Goal: Task Accomplishment & Management: Use online tool/utility

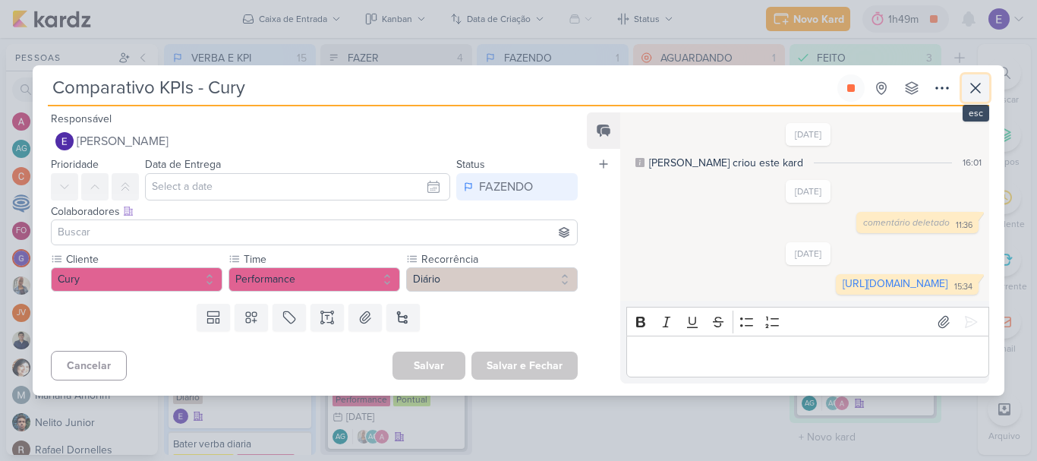
click at [973, 79] on icon at bounding box center [975, 88] width 18 height 18
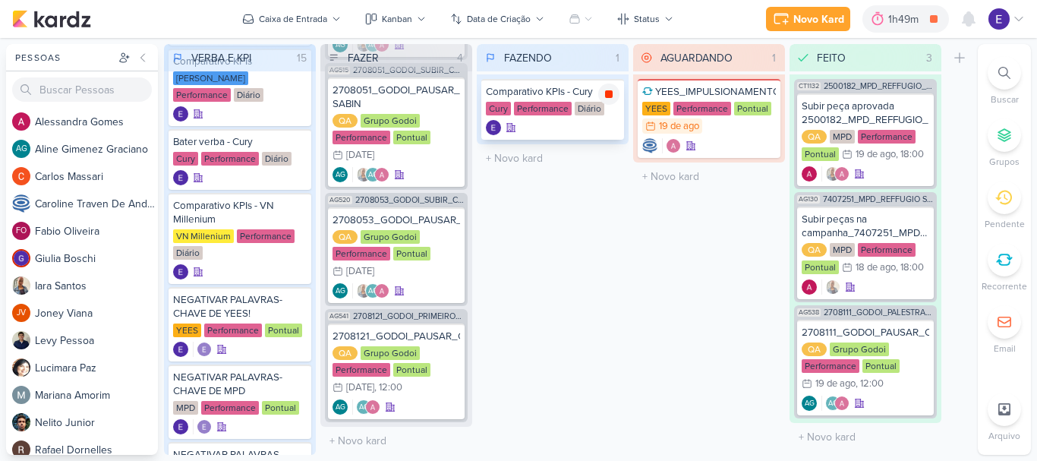
click at [607, 87] on div at bounding box center [608, 94] width 21 height 21
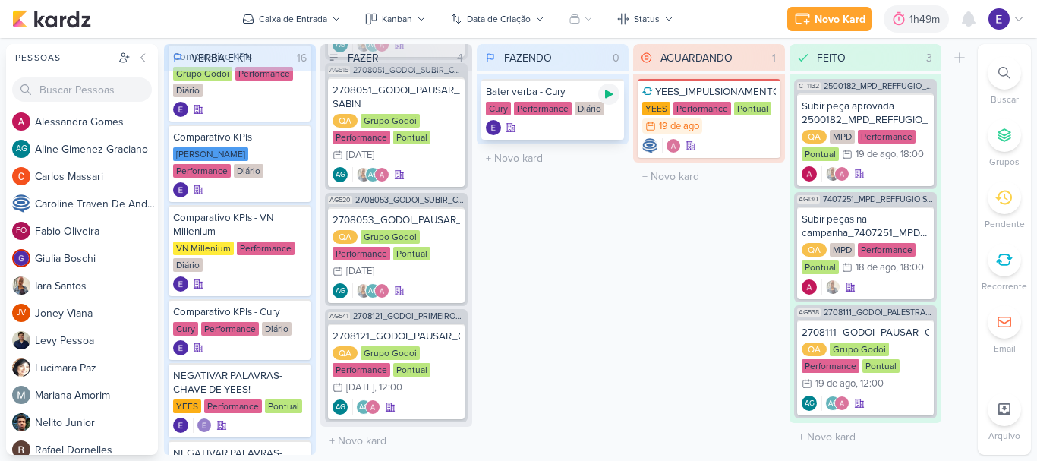
click at [608, 92] on icon at bounding box center [609, 94] width 8 height 8
click at [723, 144] on div at bounding box center [709, 145] width 134 height 15
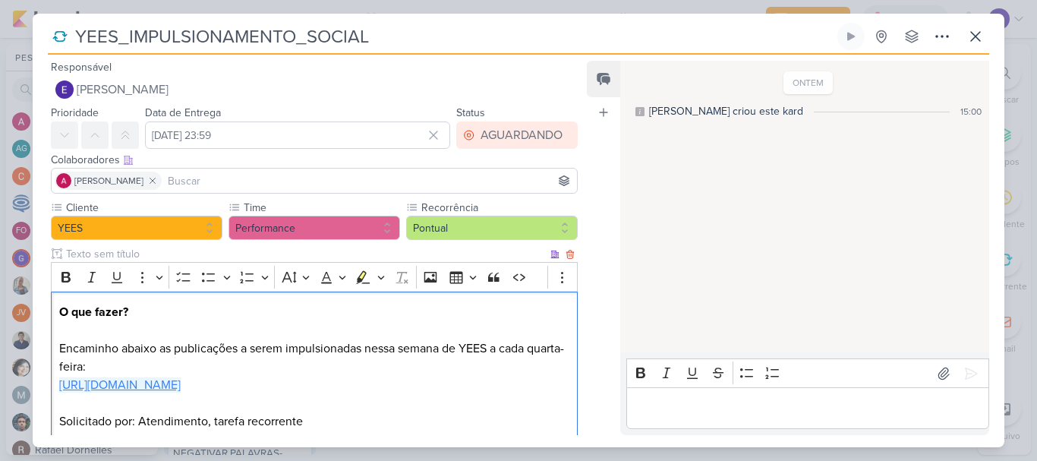
click at [181, 384] on link "[URL][DOMAIN_NAME]" at bounding box center [119, 384] width 121 height 15
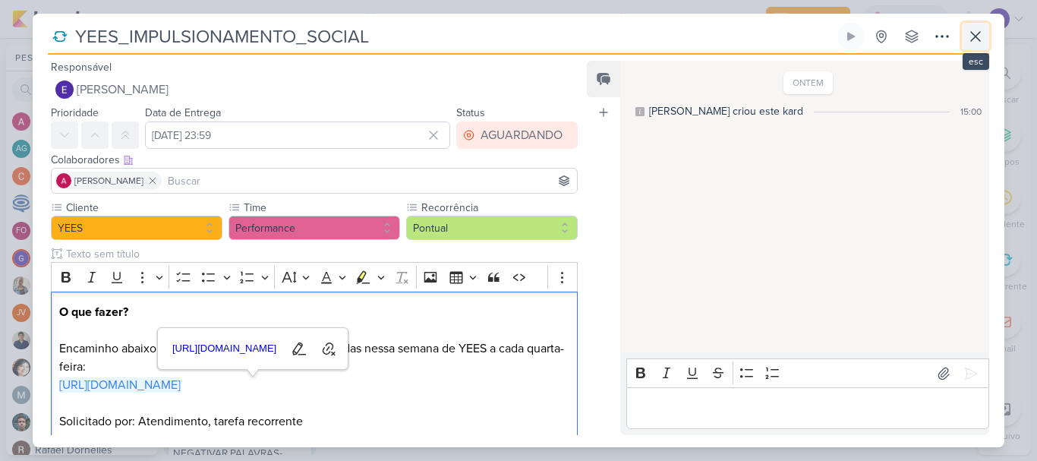
click at [978, 36] on icon at bounding box center [975, 36] width 18 height 18
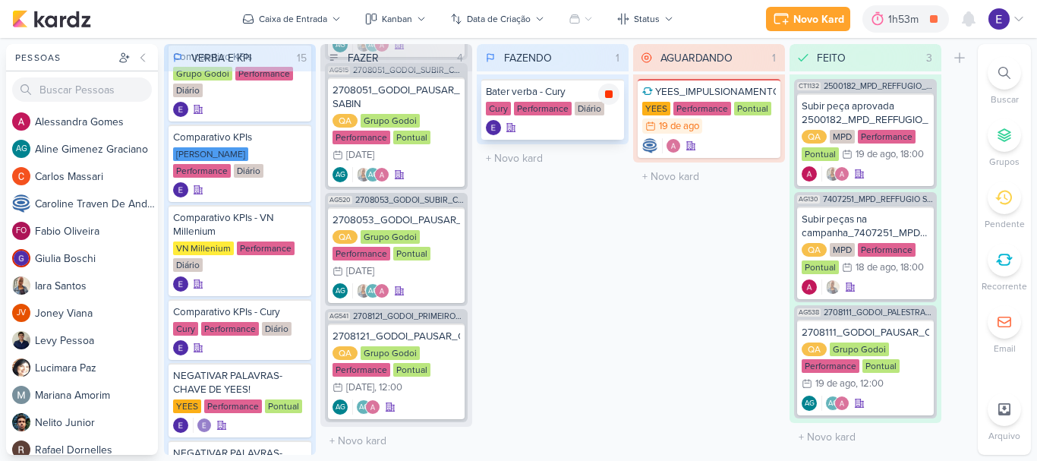
click at [613, 91] on icon at bounding box center [609, 94] width 12 height 12
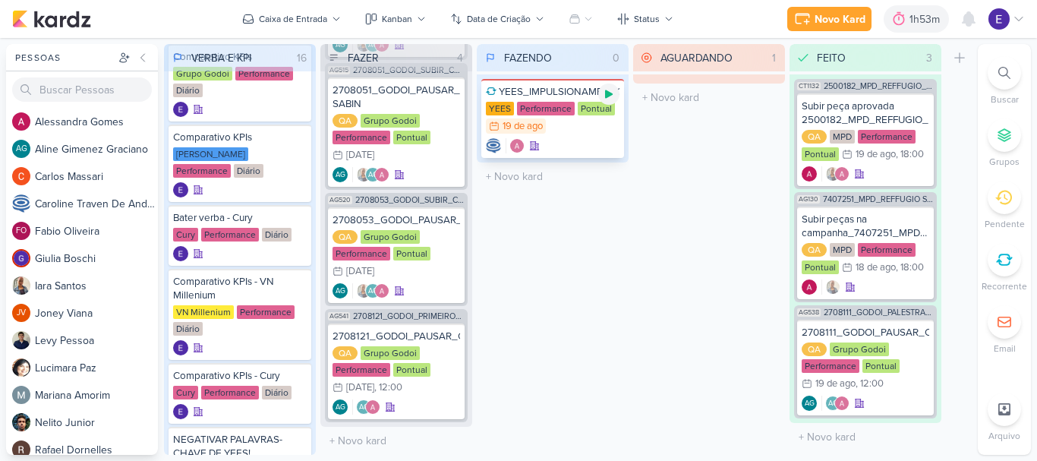
click at [609, 98] on icon at bounding box center [609, 94] width 12 height 12
click at [973, 18] on icon at bounding box center [969, 19] width 12 height 14
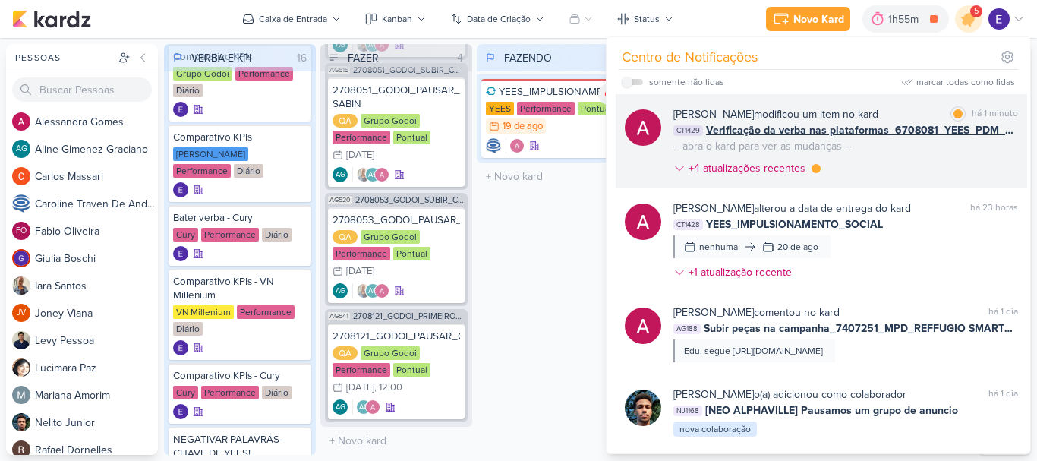
click at [987, 133] on span "Verificação da verba nas plataformas_6708081_YEES_PDM_SETEMBRO" at bounding box center [862, 130] width 312 height 16
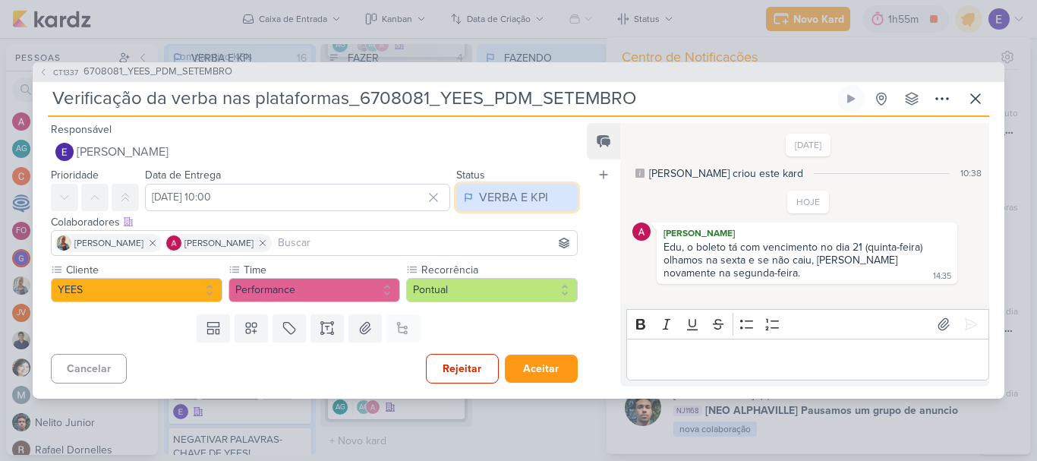
click at [521, 185] on button "VERBA E KPI" at bounding box center [516, 197] width 121 height 27
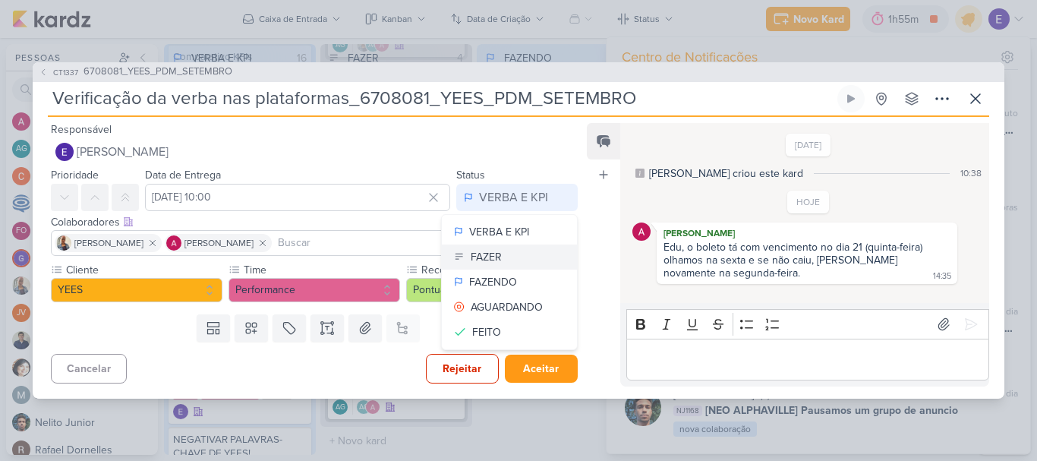
click at [496, 249] on button "FAZER" at bounding box center [509, 256] width 135 height 25
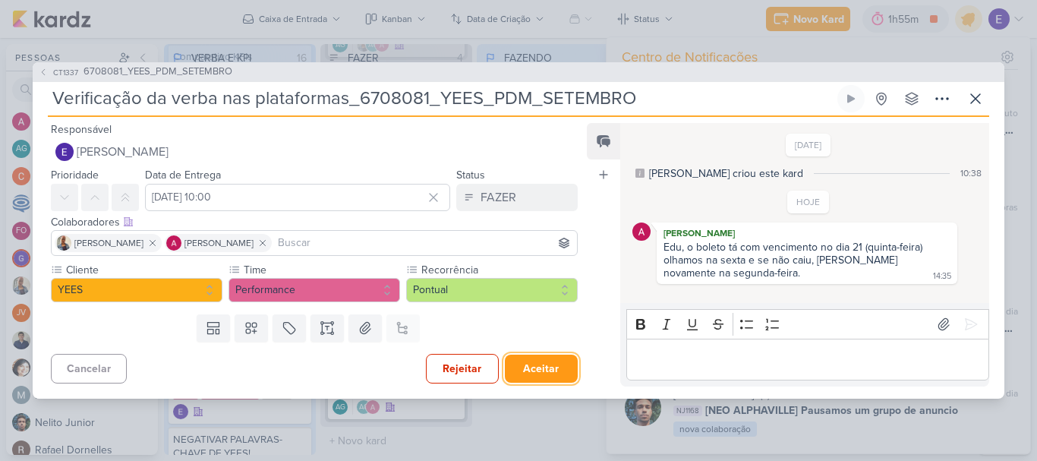
click at [555, 360] on button "Aceitar" at bounding box center [541, 369] width 73 height 28
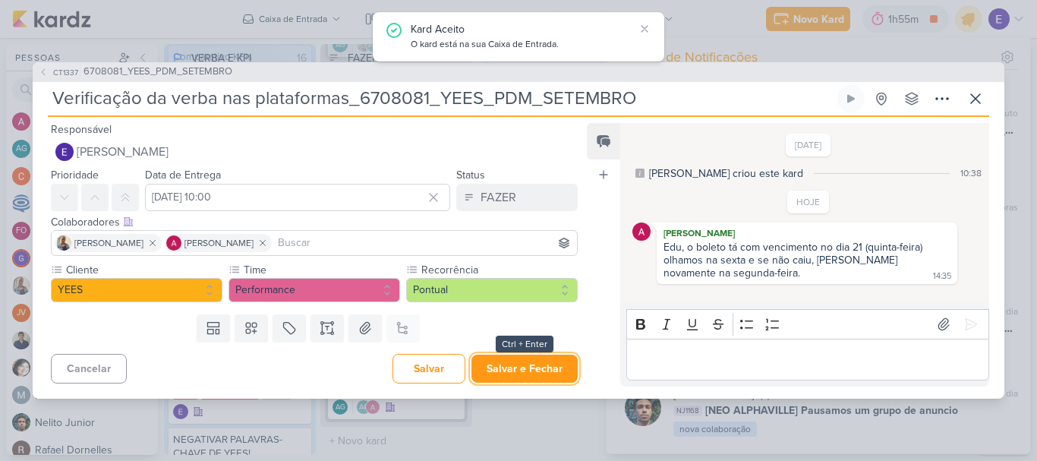
click at [555, 360] on button "Salvar e Fechar" at bounding box center [524, 369] width 106 height 28
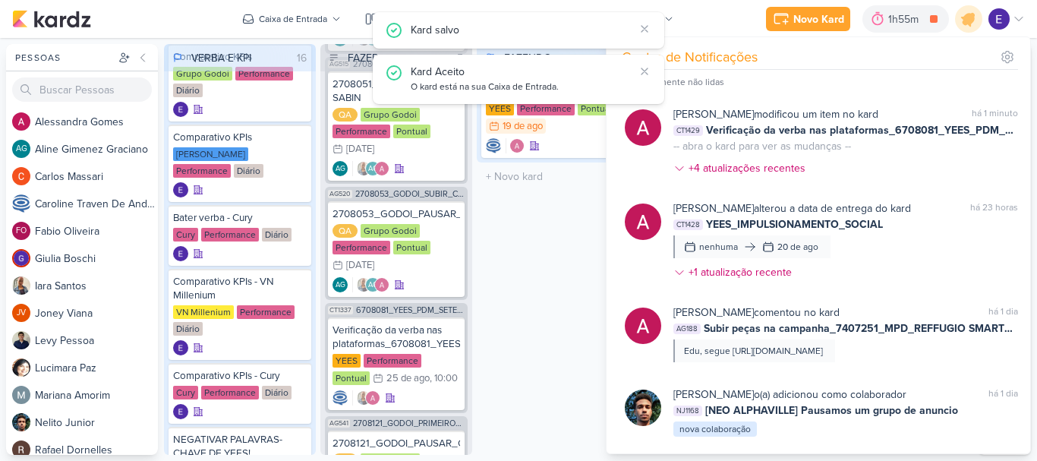
click at [552, 323] on div "FAZENDO 1 Mover Para Esquerda Mover Para Direita [GEOGRAPHIC_DATA] YEES_IMPULSI…" at bounding box center [553, 249] width 152 height 411
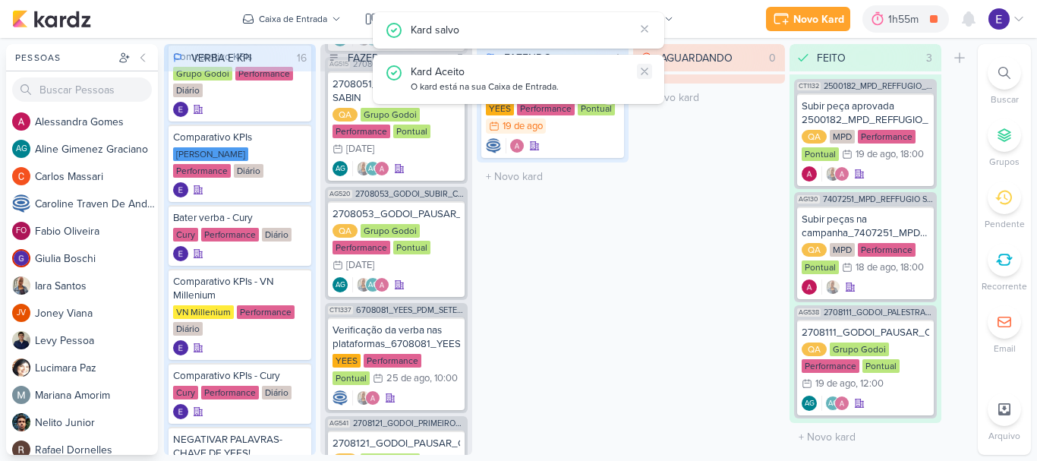
click at [648, 68] on icon at bounding box center [644, 71] width 12 height 12
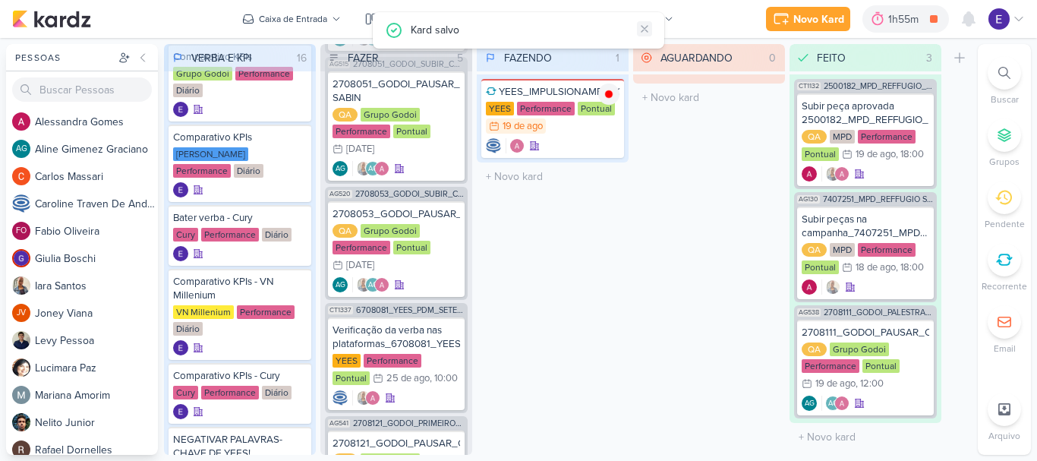
click at [650, 26] on icon at bounding box center [644, 29] width 12 height 12
click at [559, 129] on div "YEES Performance Pontual 19/8 [DATE]" at bounding box center [553, 118] width 134 height 33
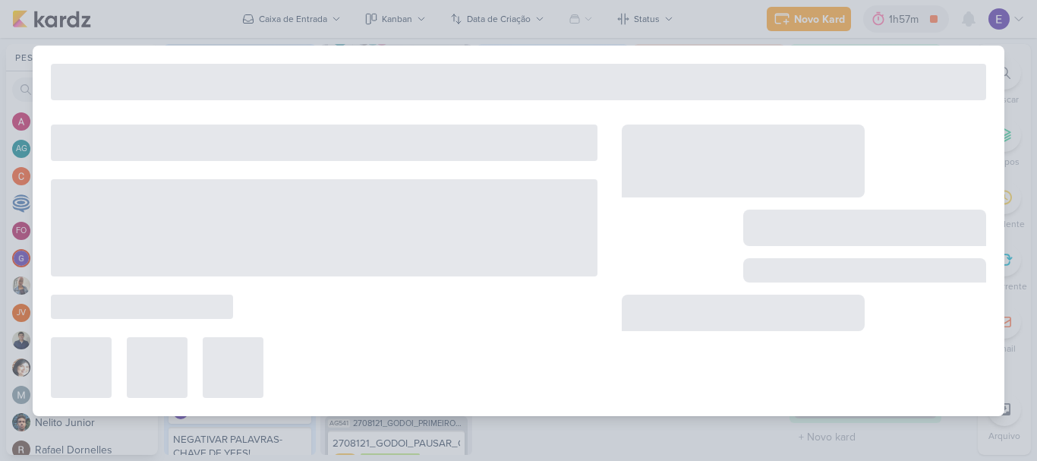
type input "YEES_IMPULSIONAMENTO_SOCIAL"
type input "[DATE] 23:59"
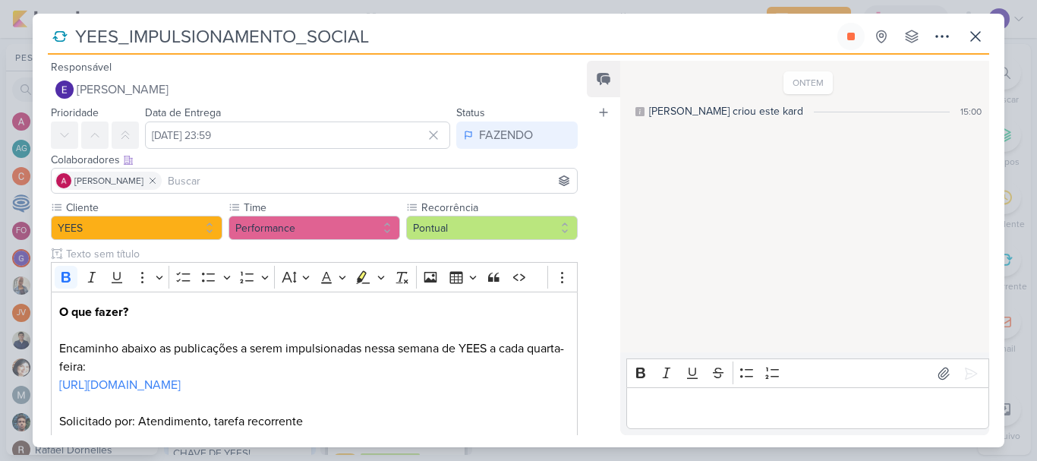
click at [363, 172] on input at bounding box center [369, 181] width 409 height 18
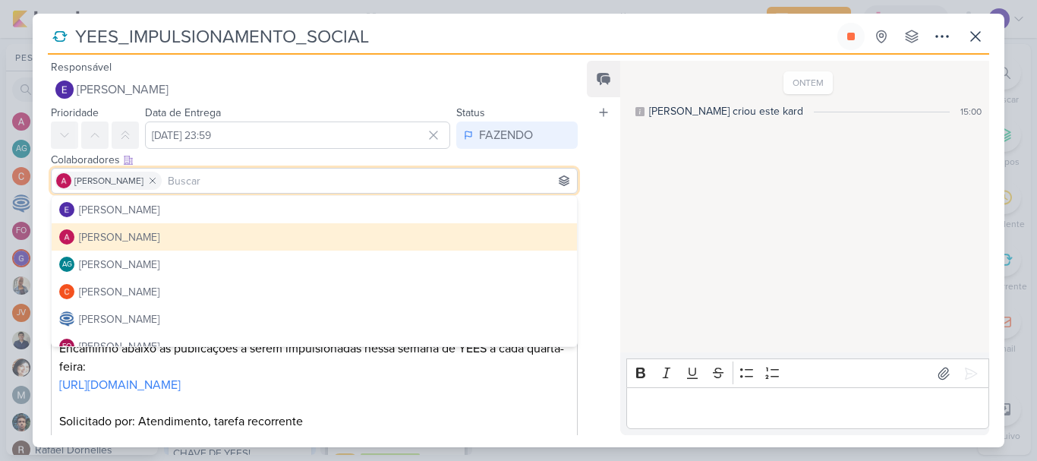
click at [721, 260] on div "ONTEM [PERSON_NAME] criou este kard 15:00" at bounding box center [803, 207] width 367 height 290
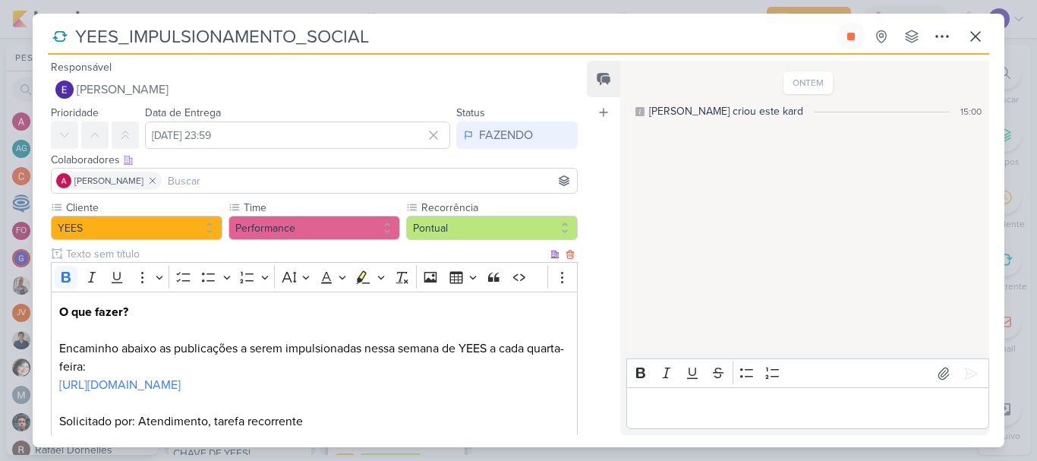
scroll to position [109, 0]
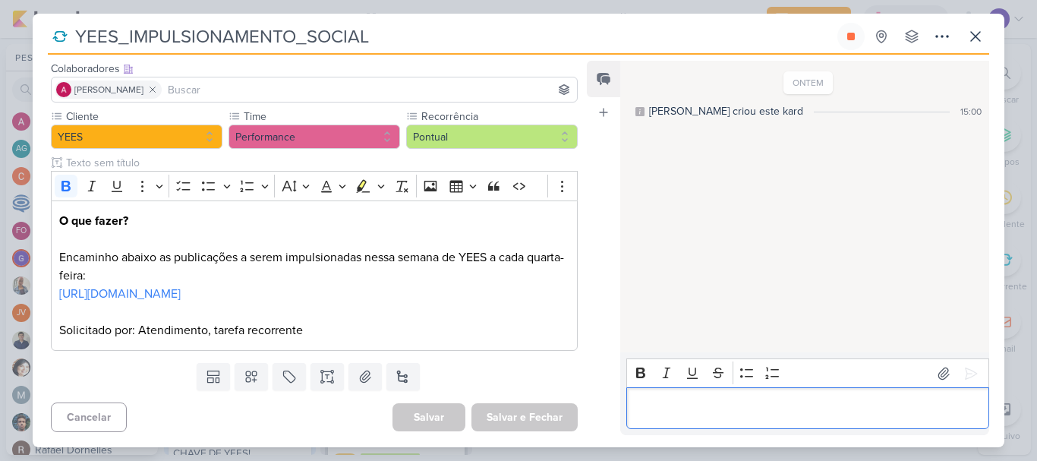
click at [700, 418] on div "Editor editing area: main" at bounding box center [807, 408] width 363 height 42
click at [966, 382] on button at bounding box center [971, 373] width 24 height 24
click at [950, 414] on p "Editor editing area: main" at bounding box center [807, 408] width 347 height 18
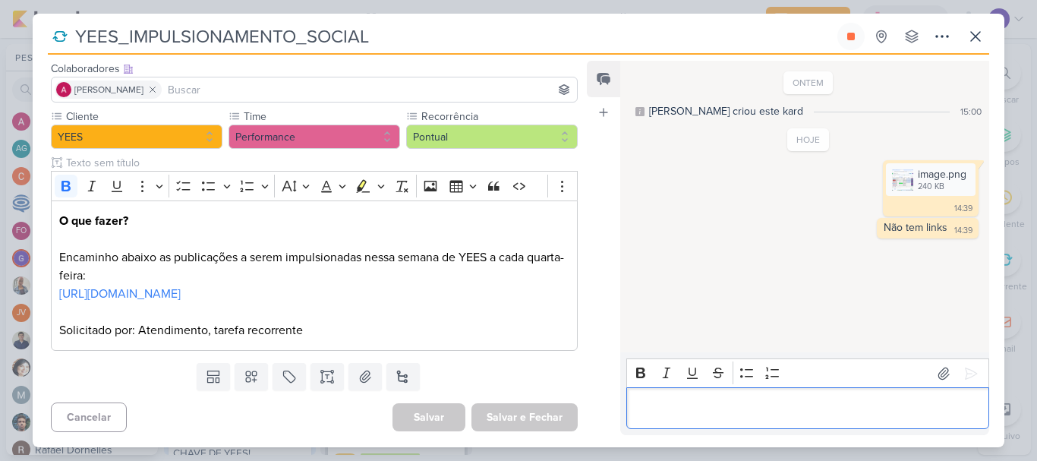
click at [786, 413] on p "Editor editing area: main" at bounding box center [807, 408] width 347 height 18
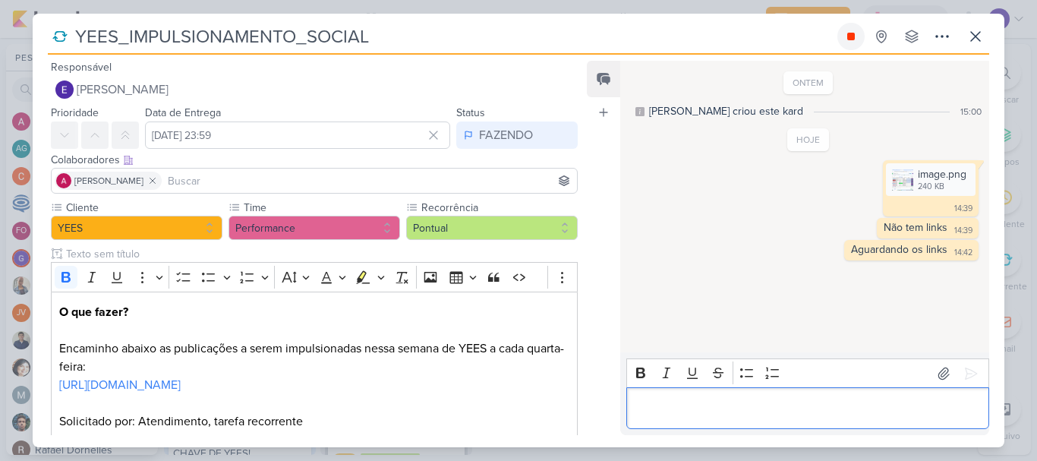
click at [852, 31] on icon at bounding box center [851, 36] width 12 height 12
click at [981, 35] on icon at bounding box center [975, 36] width 18 height 18
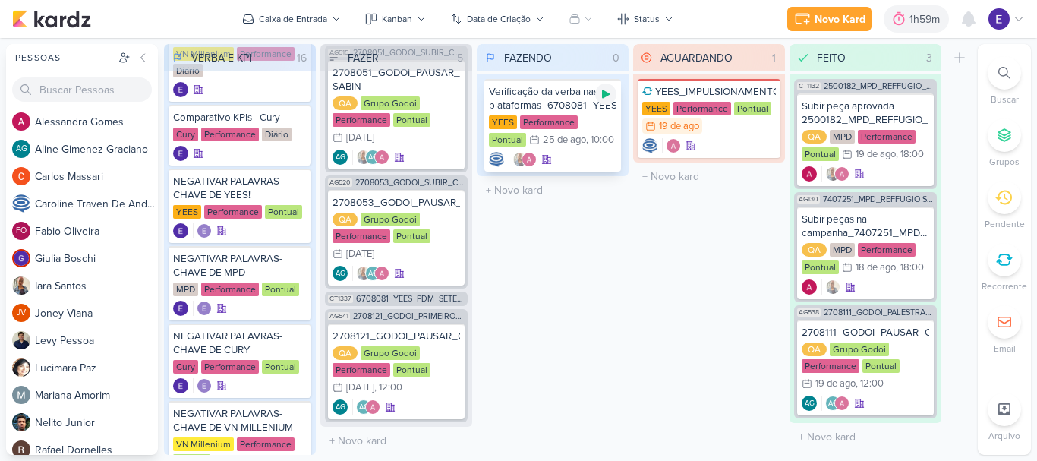
scroll to position [152, 0]
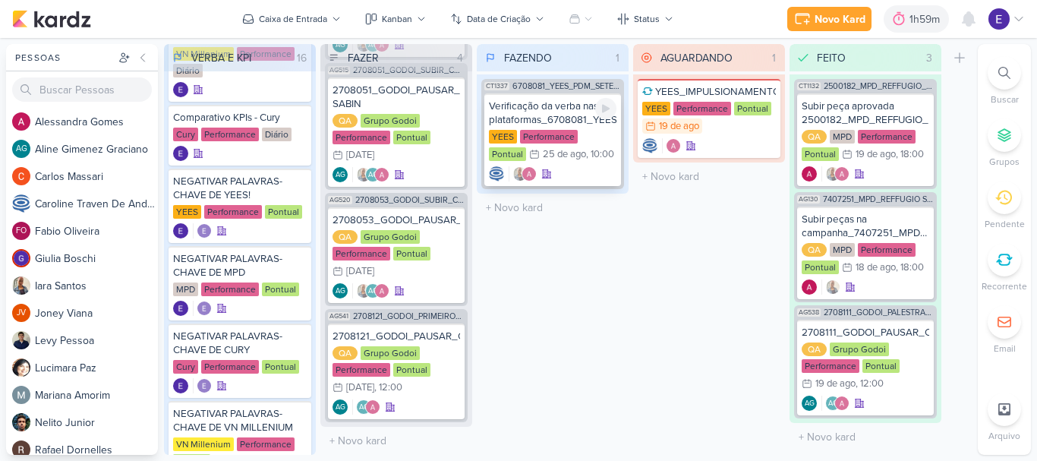
click at [582, 165] on div "Verificação da verba nas plataformas_6708081_YEES_PDM_SETEMBRO [GEOGRAPHIC_DATA…" at bounding box center [552, 139] width 137 height 93
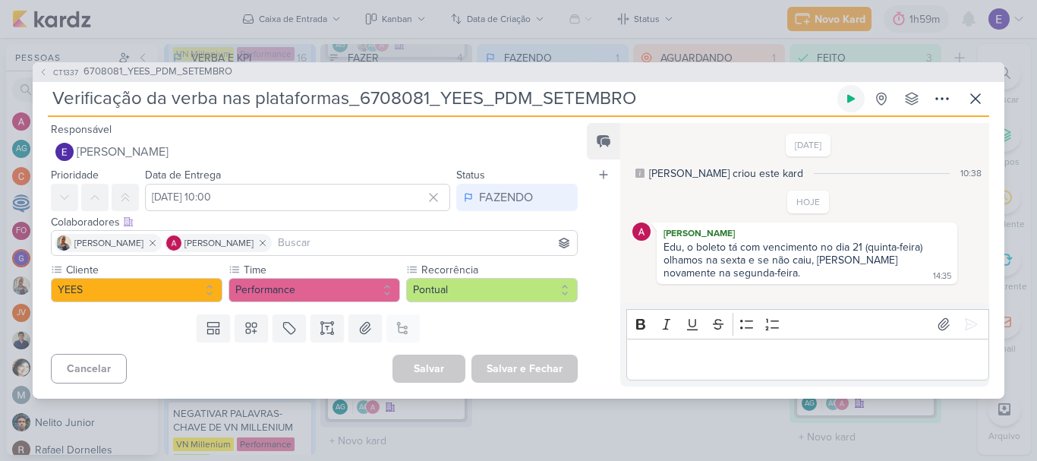
click at [850, 107] on button at bounding box center [850, 98] width 27 height 27
click at [974, 98] on icon at bounding box center [975, 99] width 18 height 18
